Goal: Complete Application Form: Complete application form

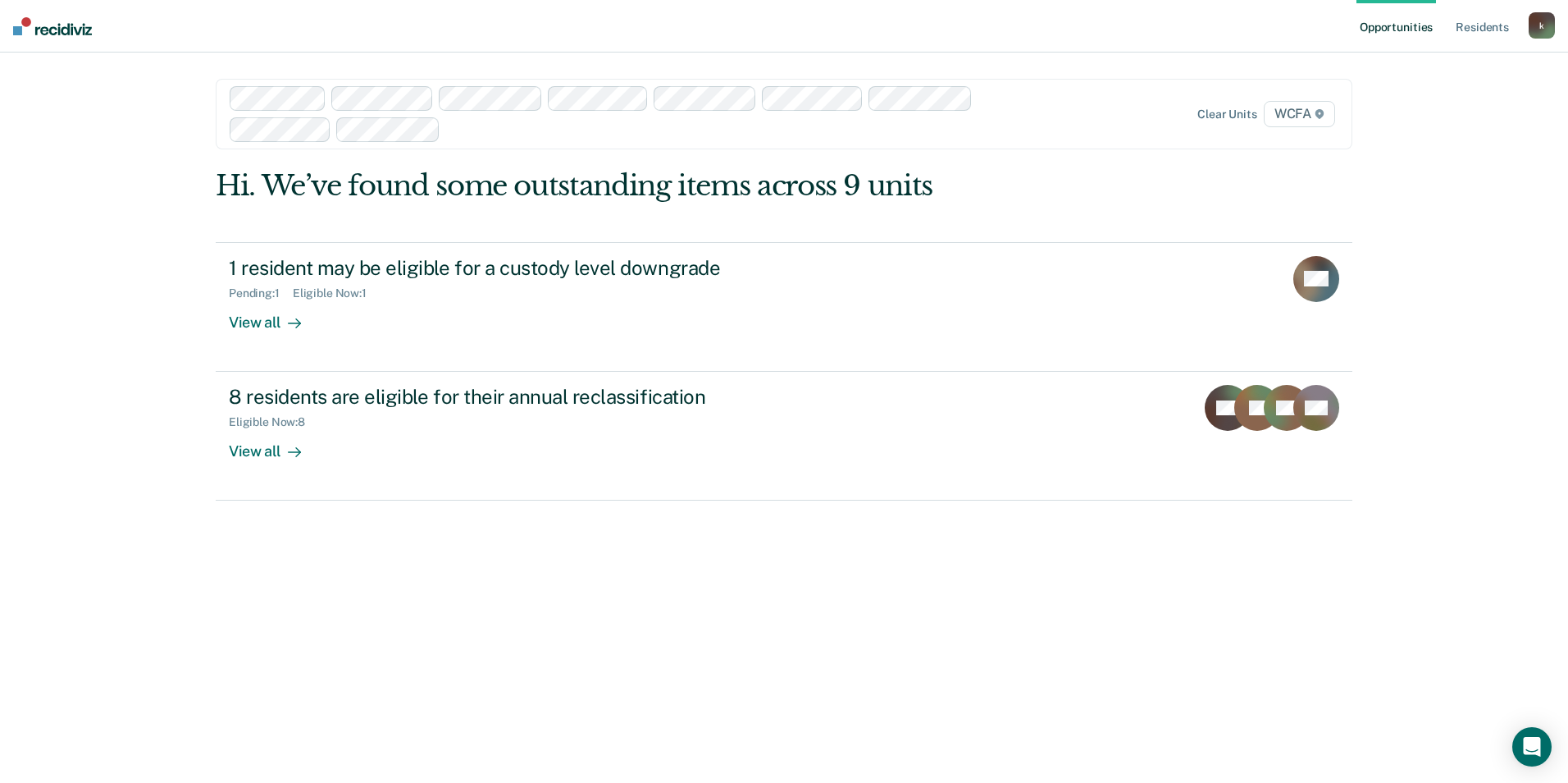
click at [481, 137] on div at bounding box center [726, 128] width 557 height 19
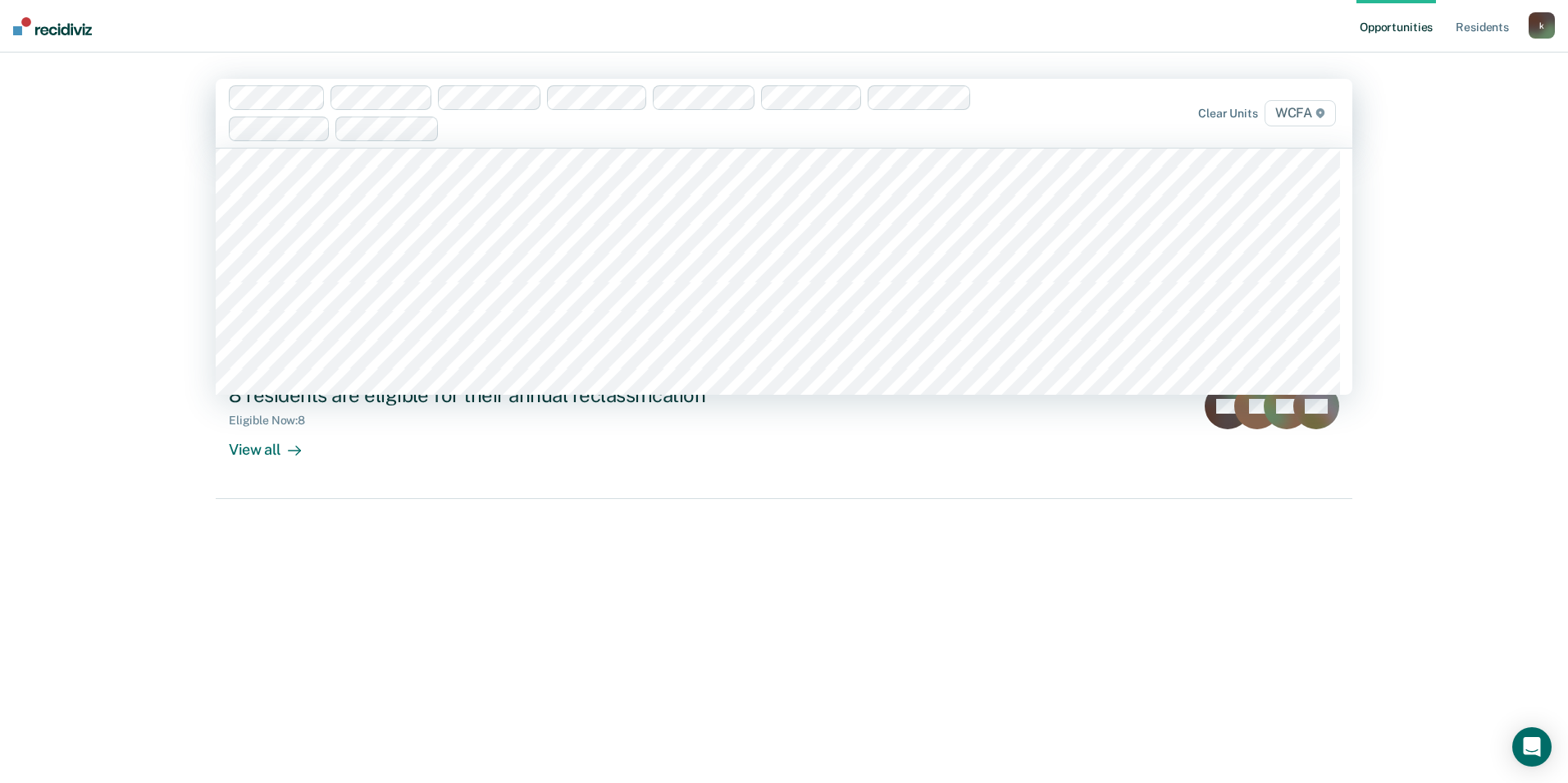
scroll to position [6072, 0]
click at [167, 306] on div "Opportunities Resident s [EMAIL_ADDRESS][PERSON_NAME][DOMAIN_NAME] k Profile Ho…" at bounding box center [784, 391] width 1568 height 783
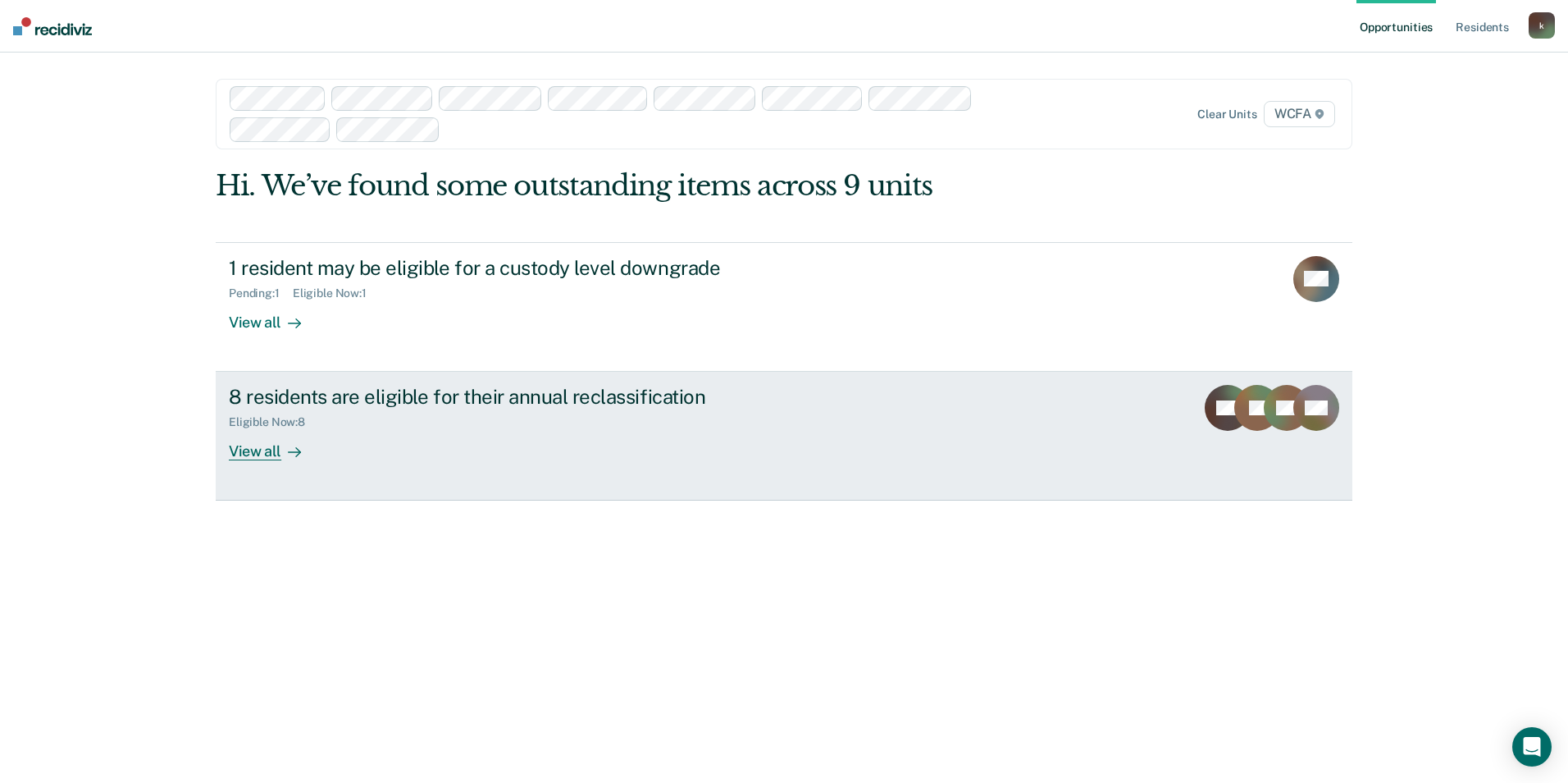
click at [644, 436] on div "8 residents are eligible for their annual reclassification Eligible Now : 8 Vie…" at bounding box center [536, 422] width 615 height 76
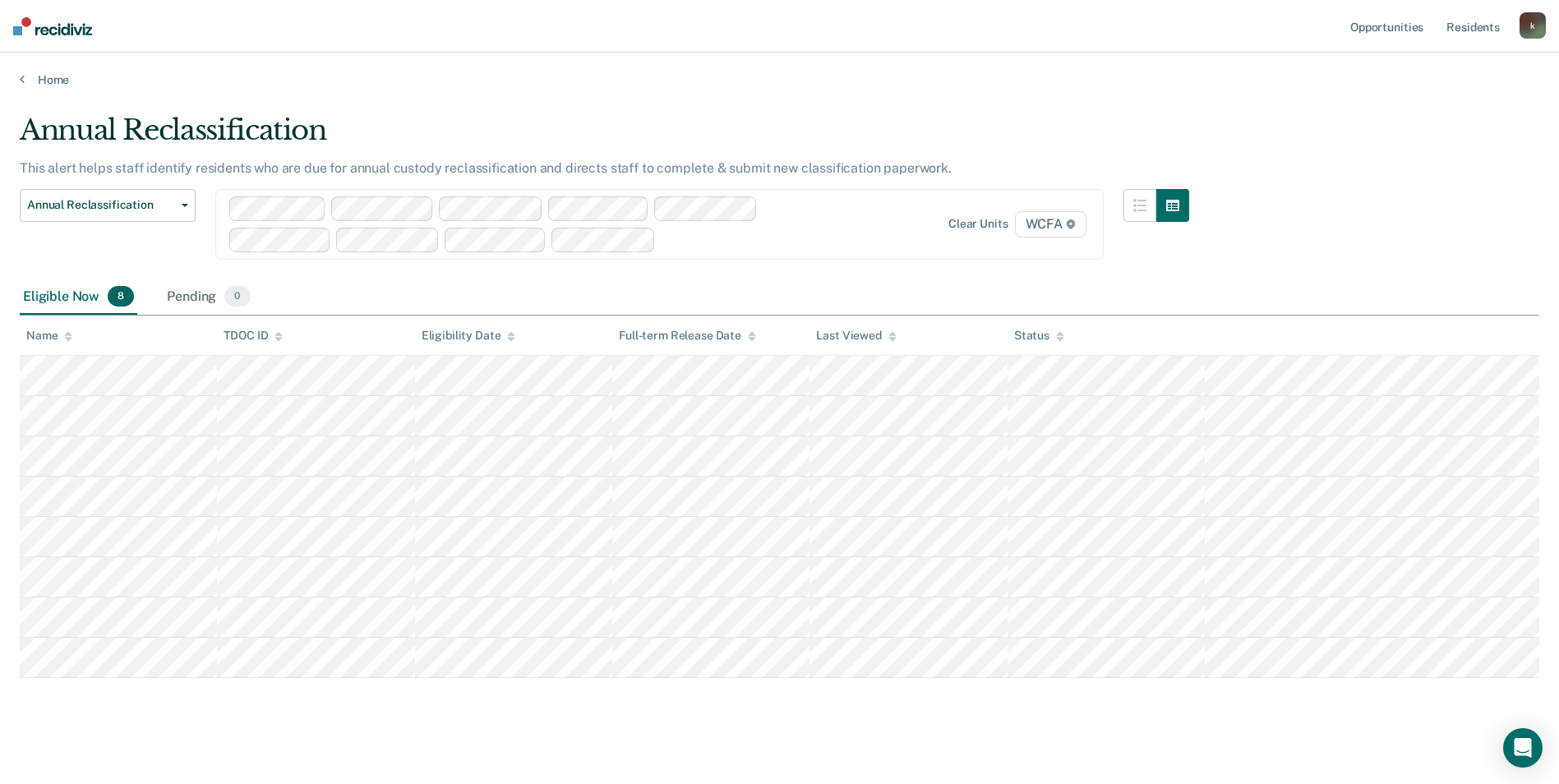
click at [733, 239] on div at bounding box center [746, 239] width 168 height 19
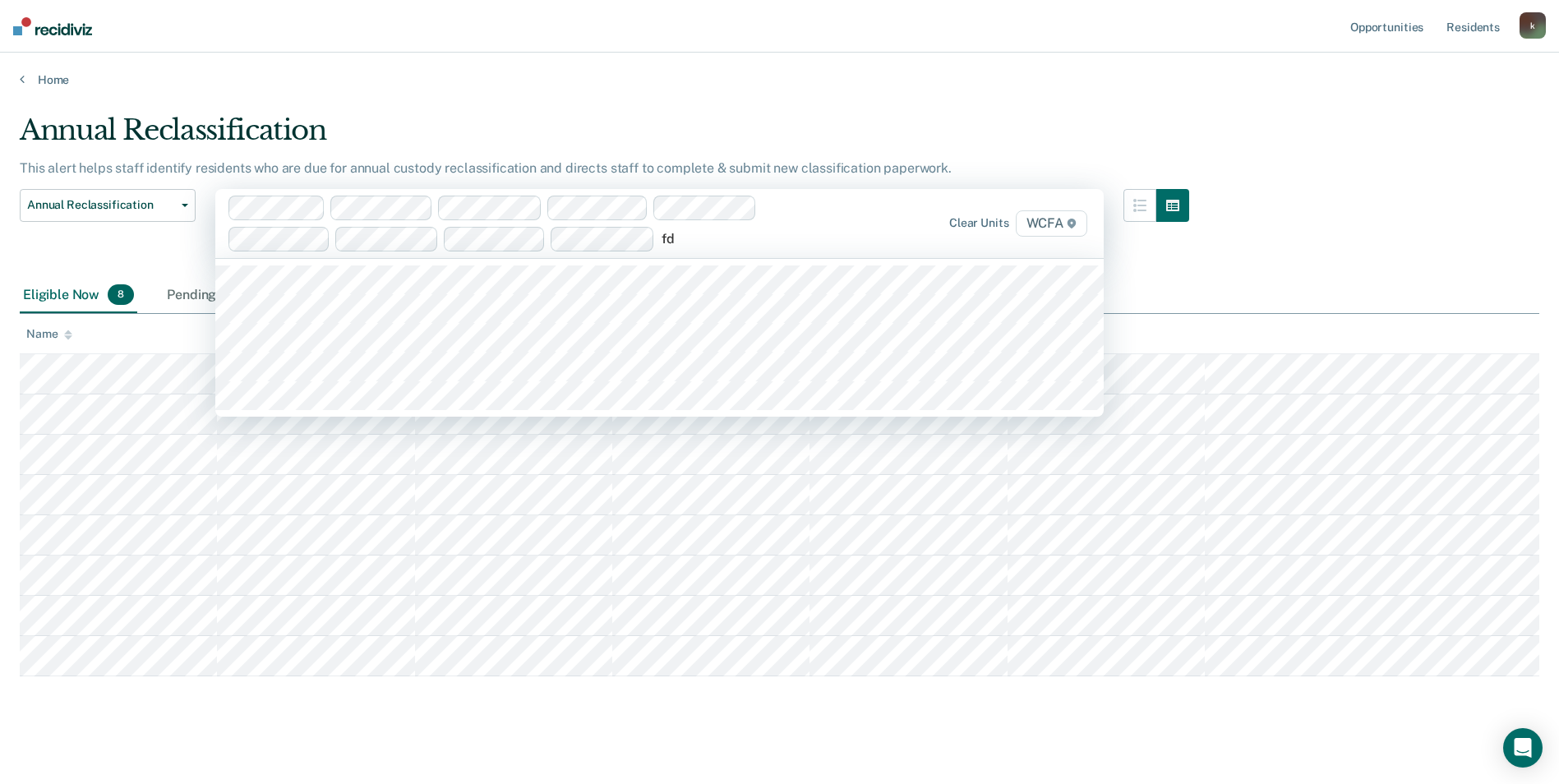
type input "fd2"
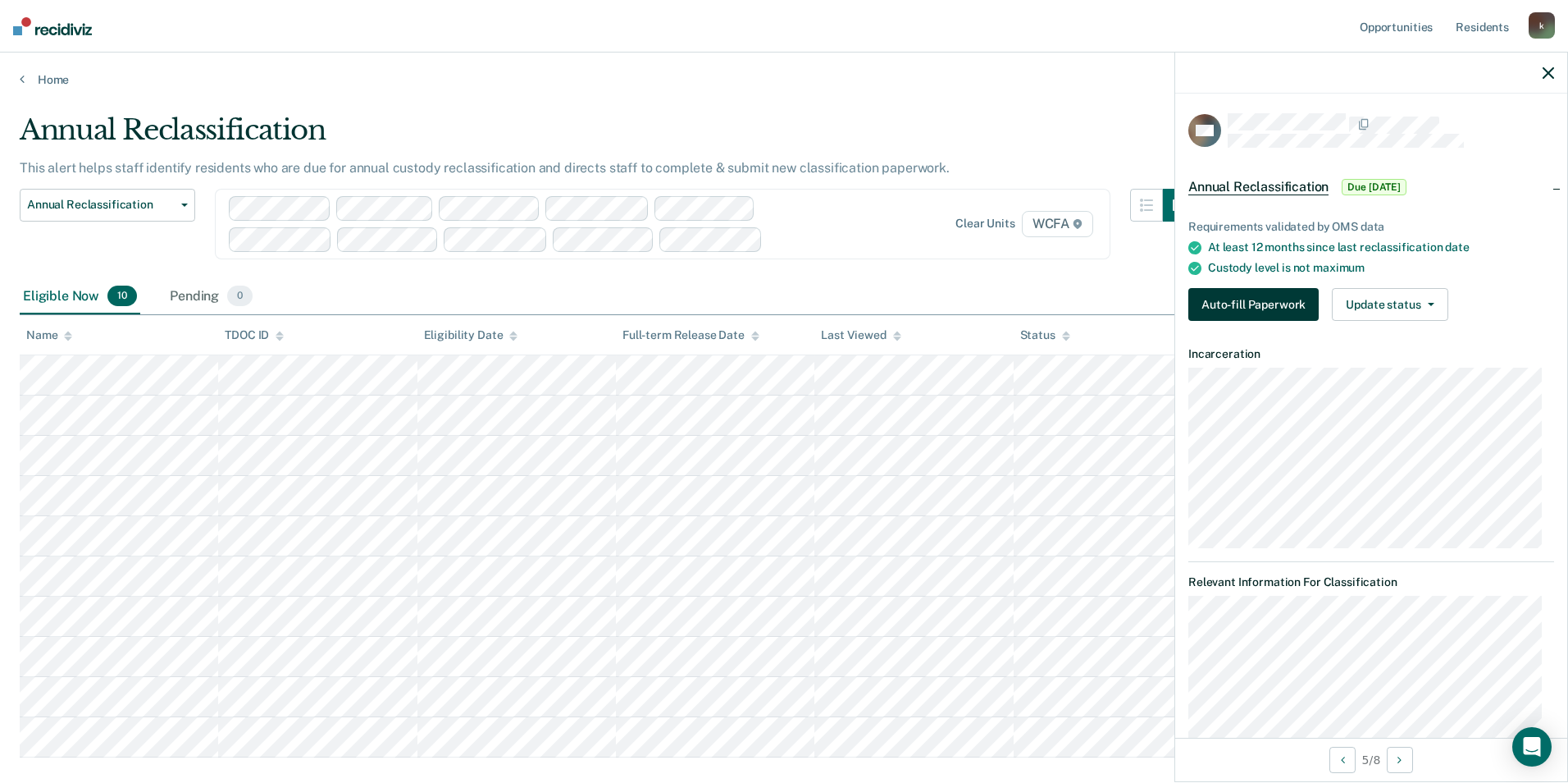
click at [1214, 303] on button "Auto-fill Paperwork" at bounding box center [1254, 304] width 130 height 33
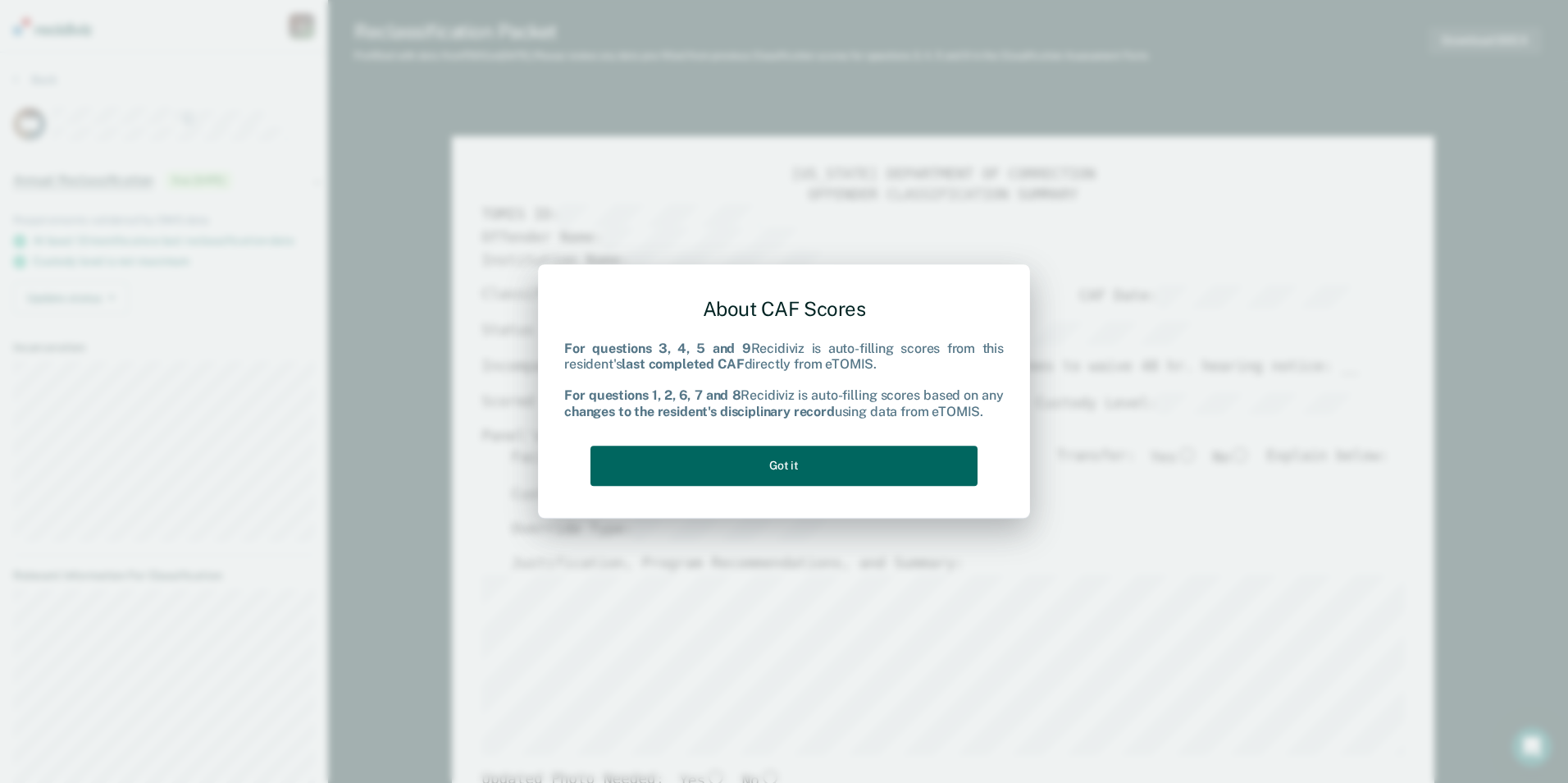
click at [739, 467] on button "Got it" at bounding box center [784, 465] width 387 height 40
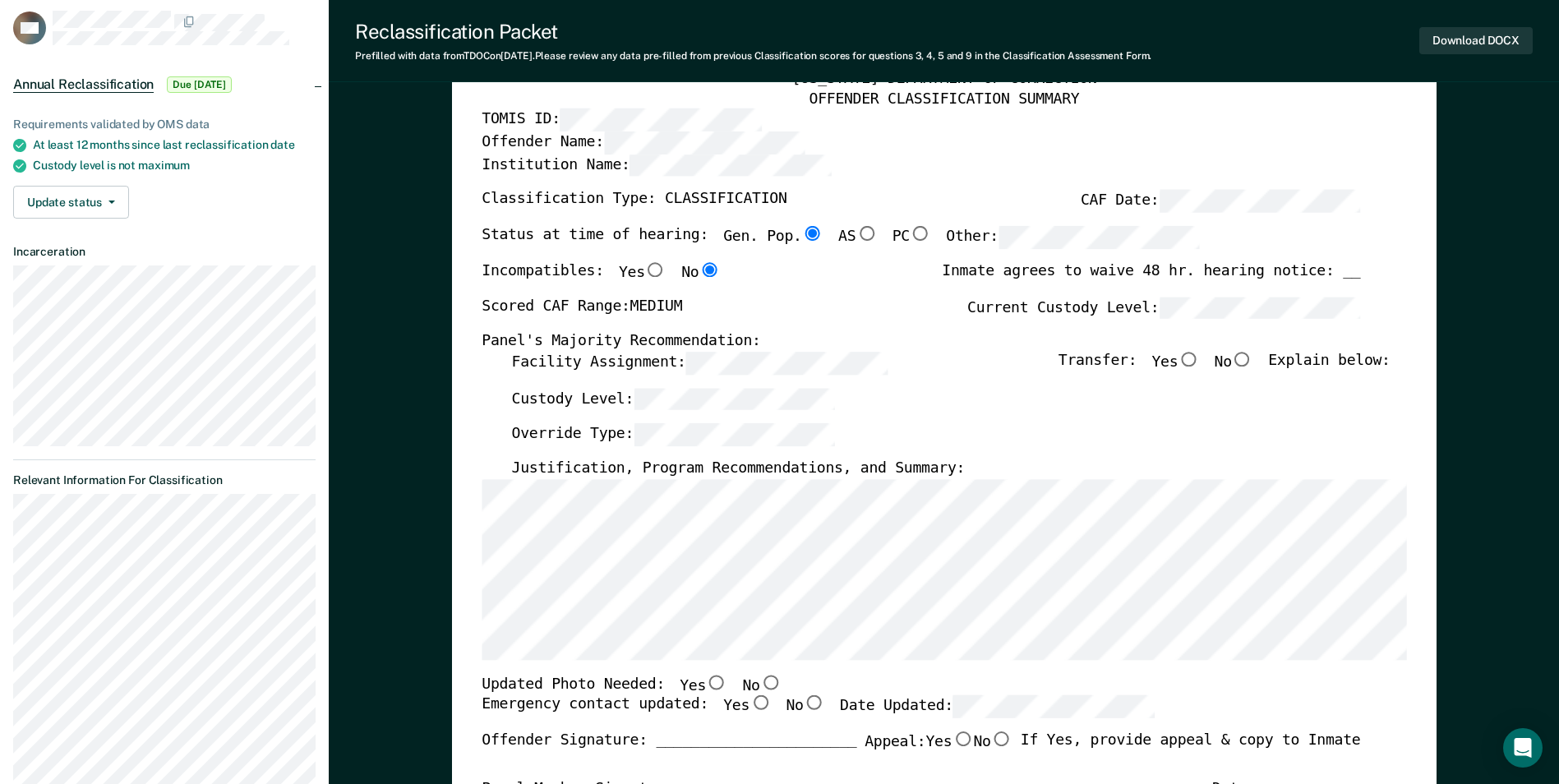
scroll to position [164, 0]
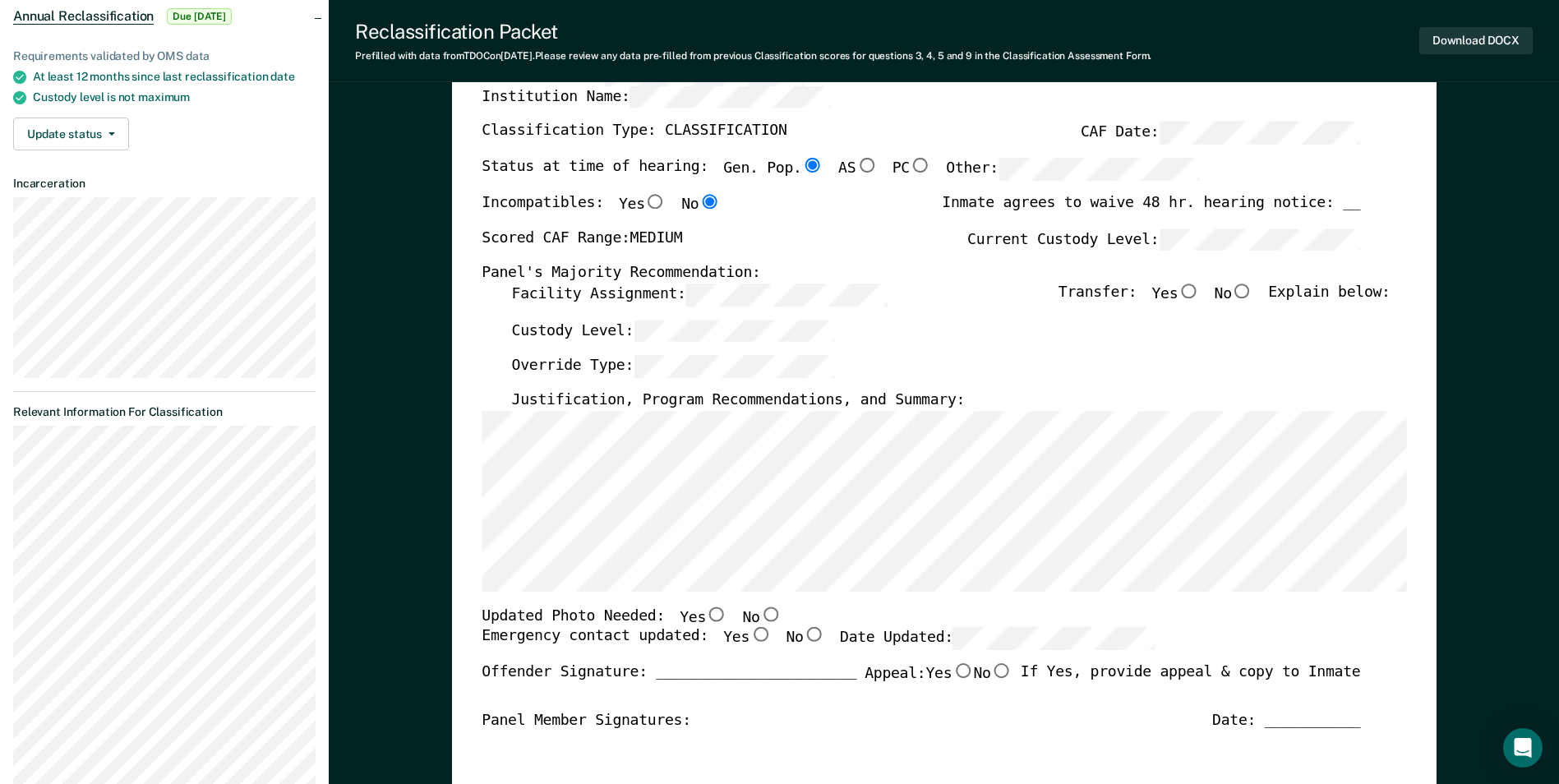
click at [1254, 288] on input "No" at bounding box center [1243, 291] width 21 height 15
type textarea "x"
radio input "true"
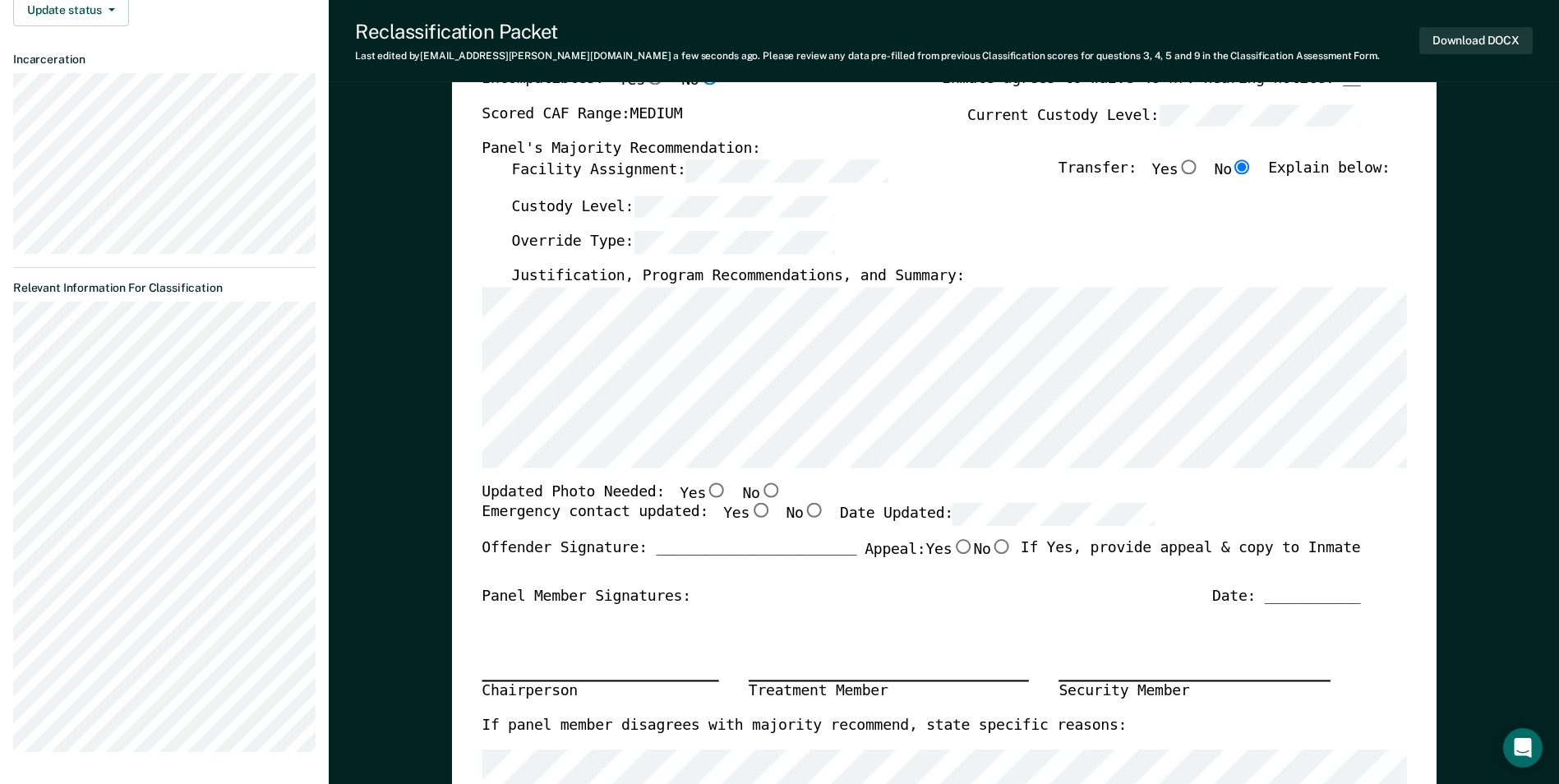
scroll to position [411, 0]
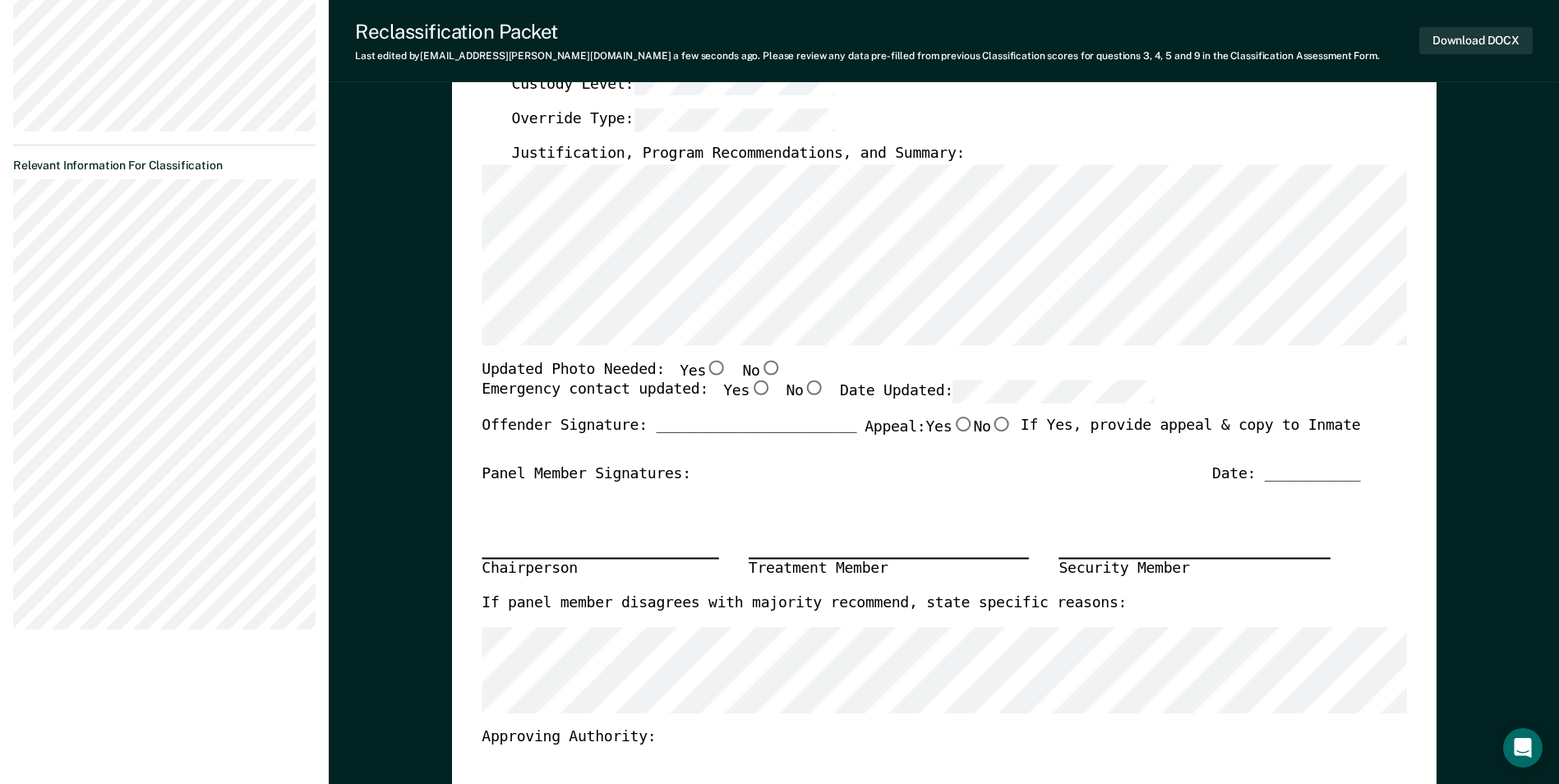
click at [759, 366] on input "No" at bounding box center [770, 367] width 21 height 15
type textarea "x"
radio input "true"
click at [750, 387] on input "Yes" at bounding box center [760, 387] width 21 height 15
type textarea "x"
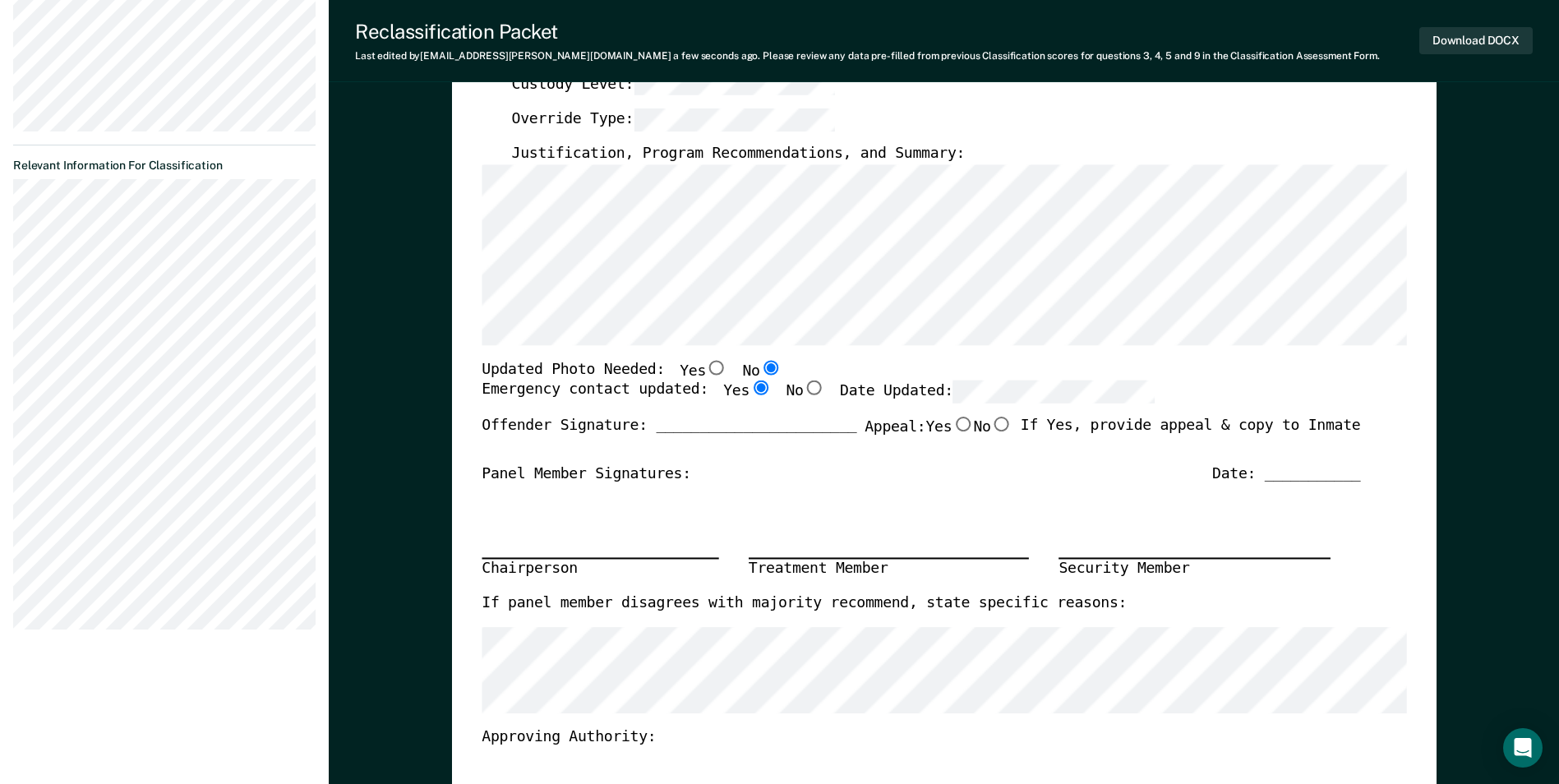
radio input "true"
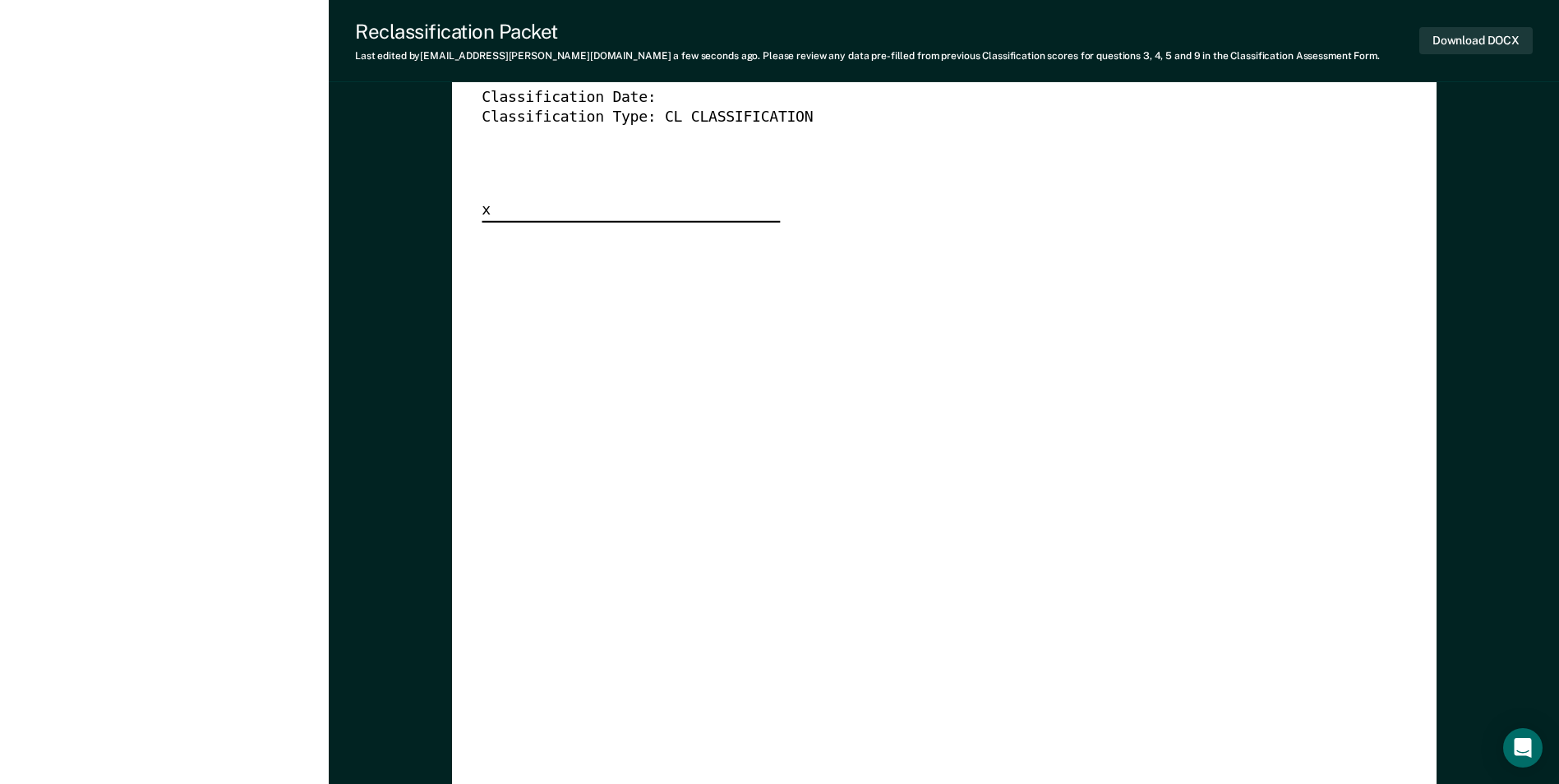
scroll to position [4762, 0]
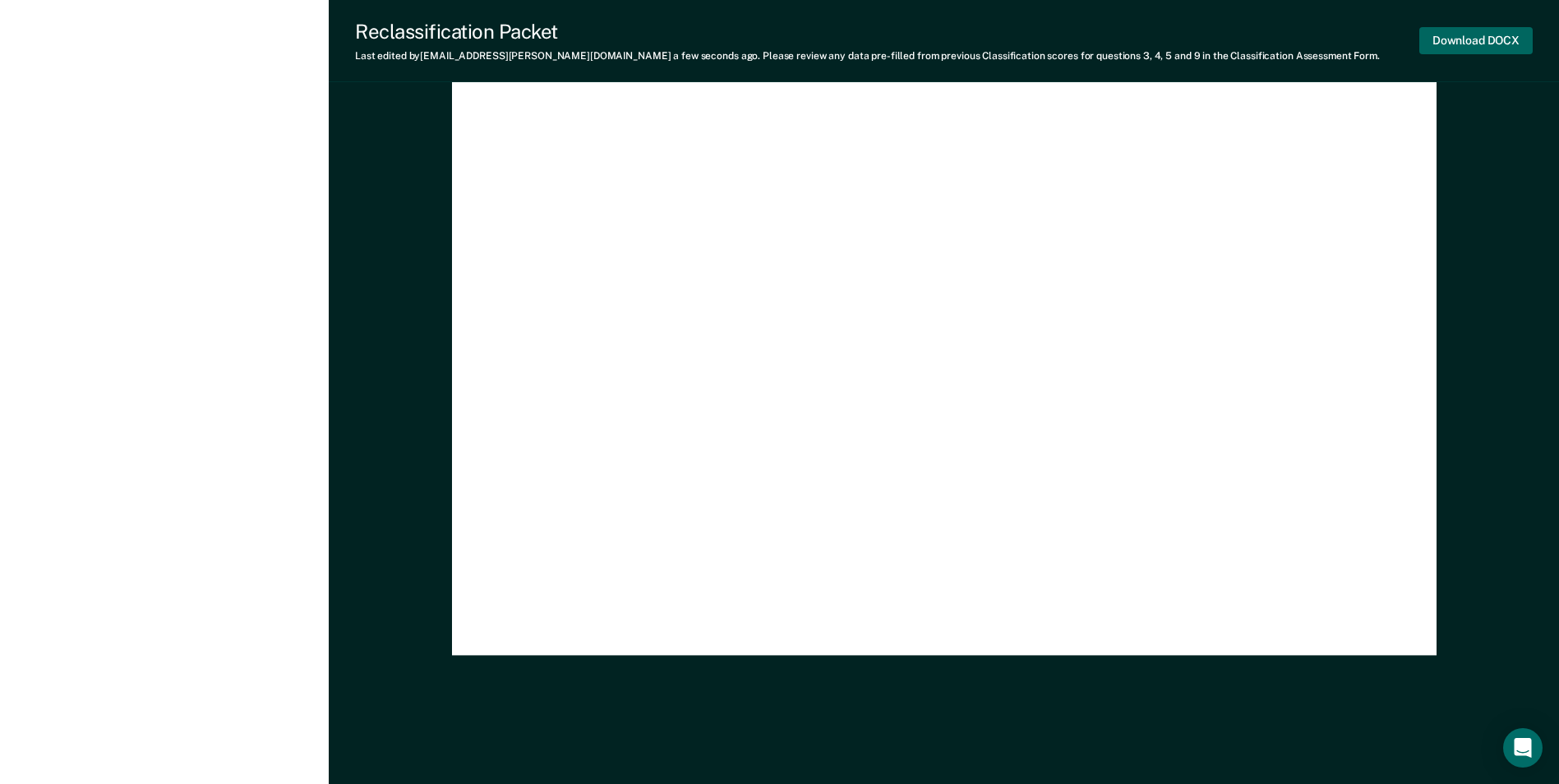
click at [1484, 37] on button "Download DOCX" at bounding box center [1476, 40] width 113 height 27
type textarea "x"
